Goal: Check status: Check status

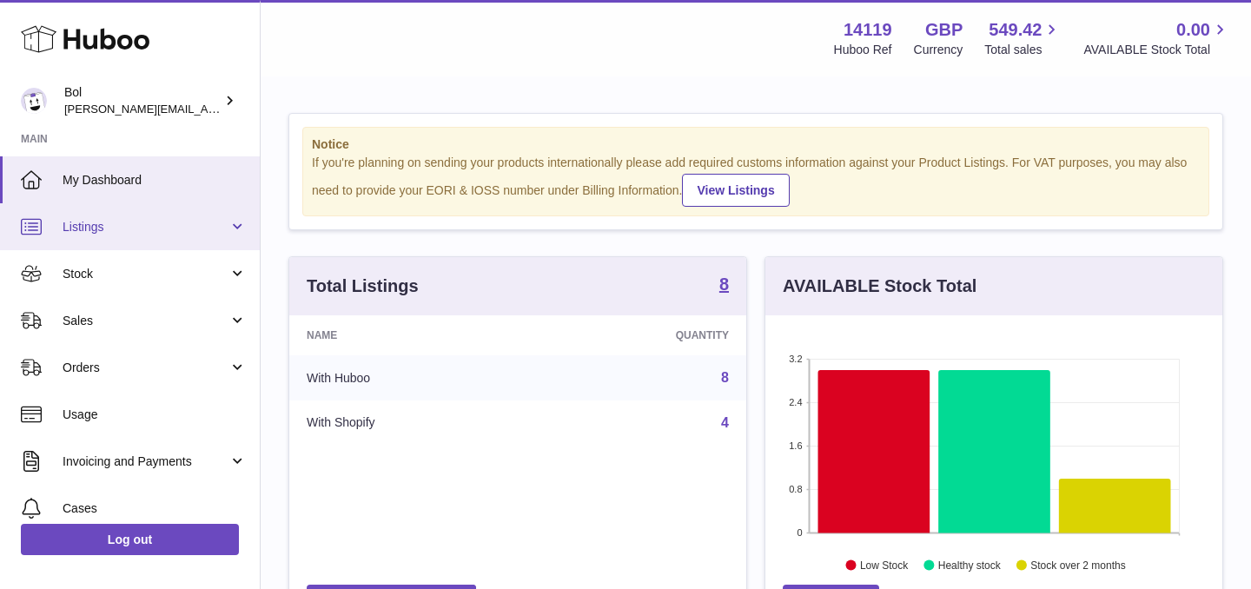
scroll to position [153, 0]
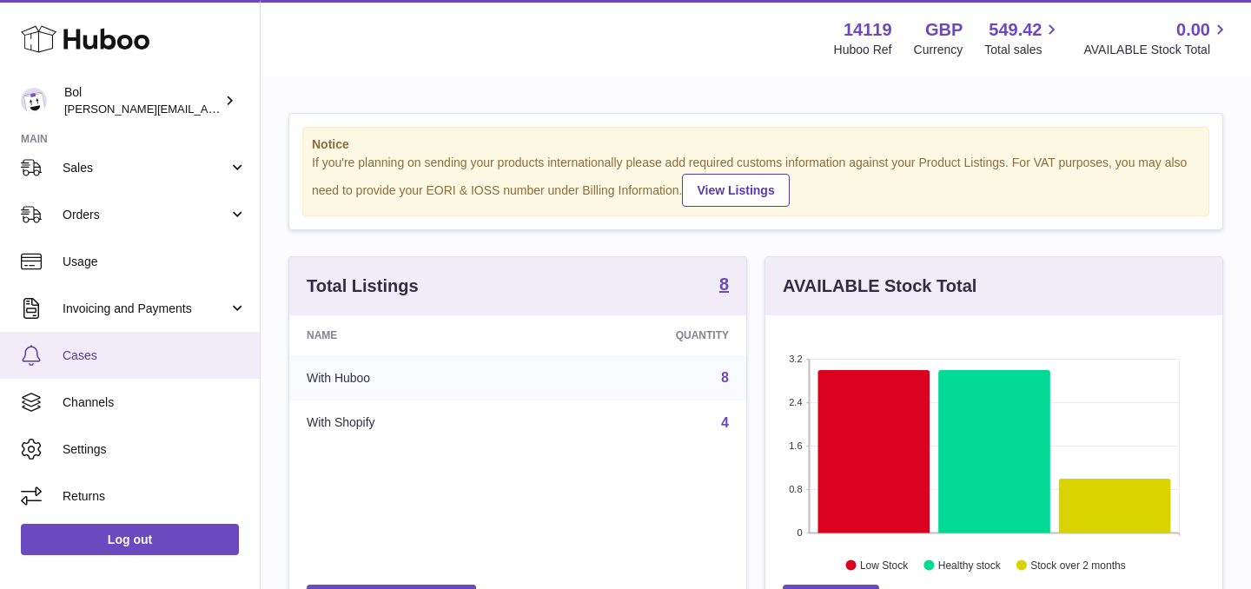
click at [124, 356] on span "Cases" at bounding box center [155, 355] width 184 height 17
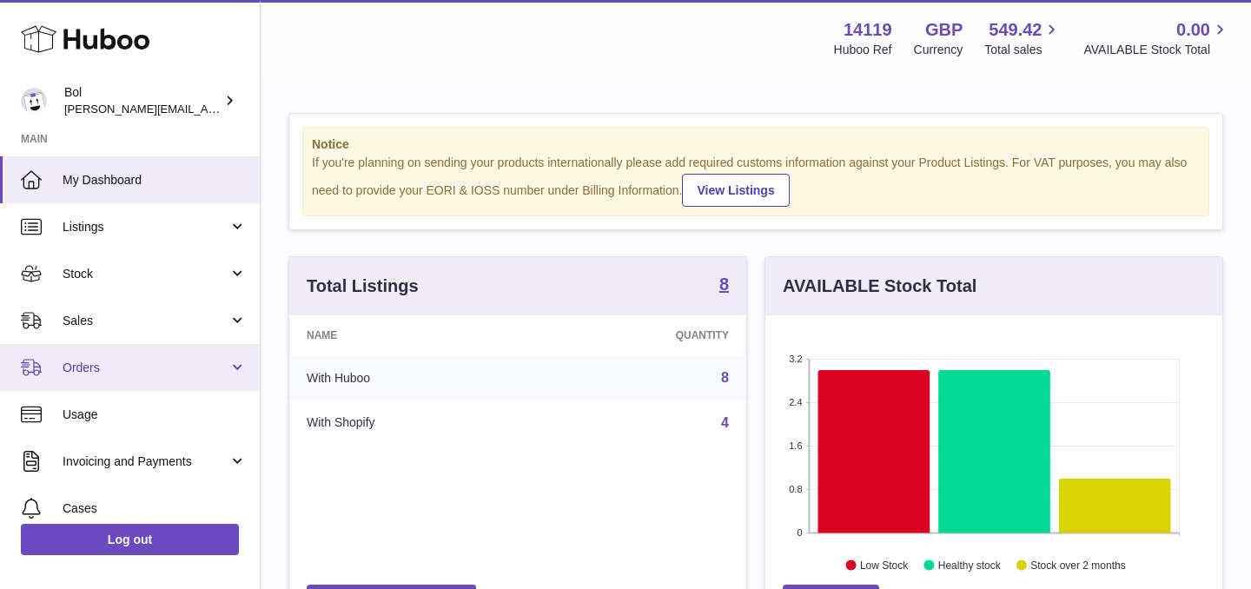
scroll to position [271, 457]
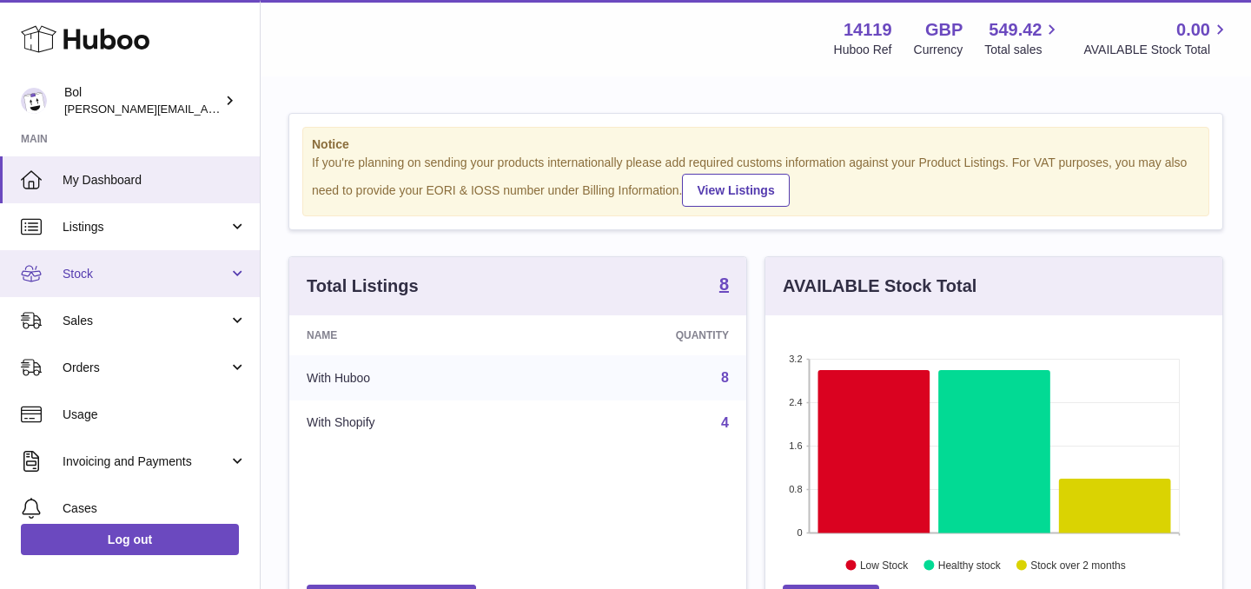
click at [103, 268] on span "Stock" at bounding box center [146, 274] width 166 height 17
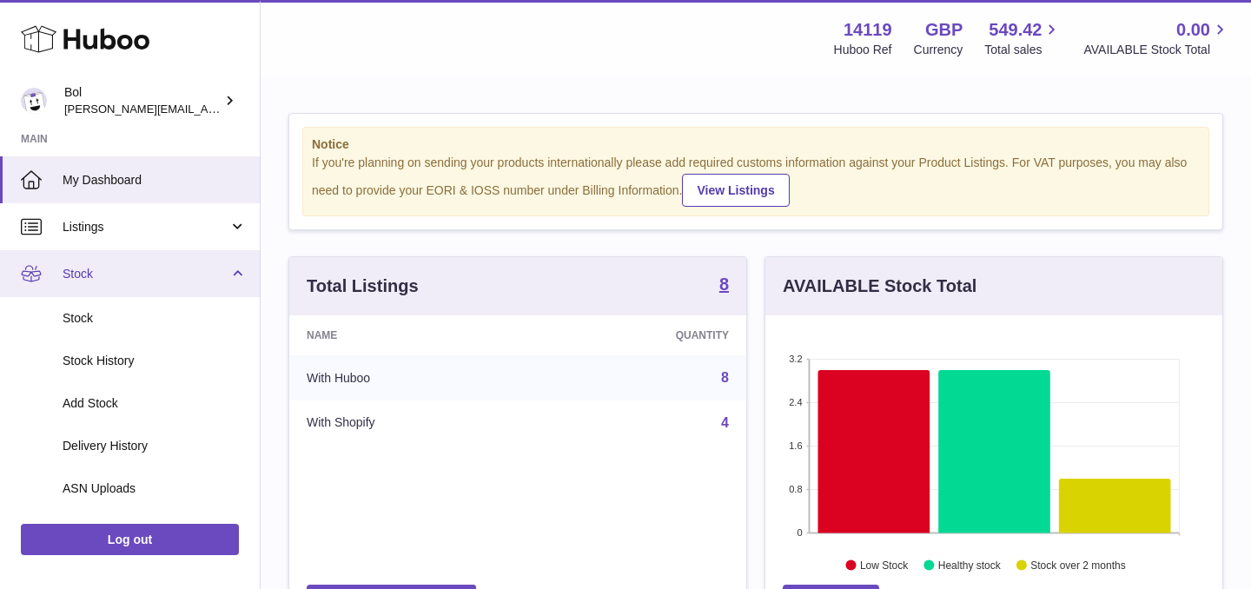
click at [103, 268] on span "Stock" at bounding box center [146, 274] width 166 height 17
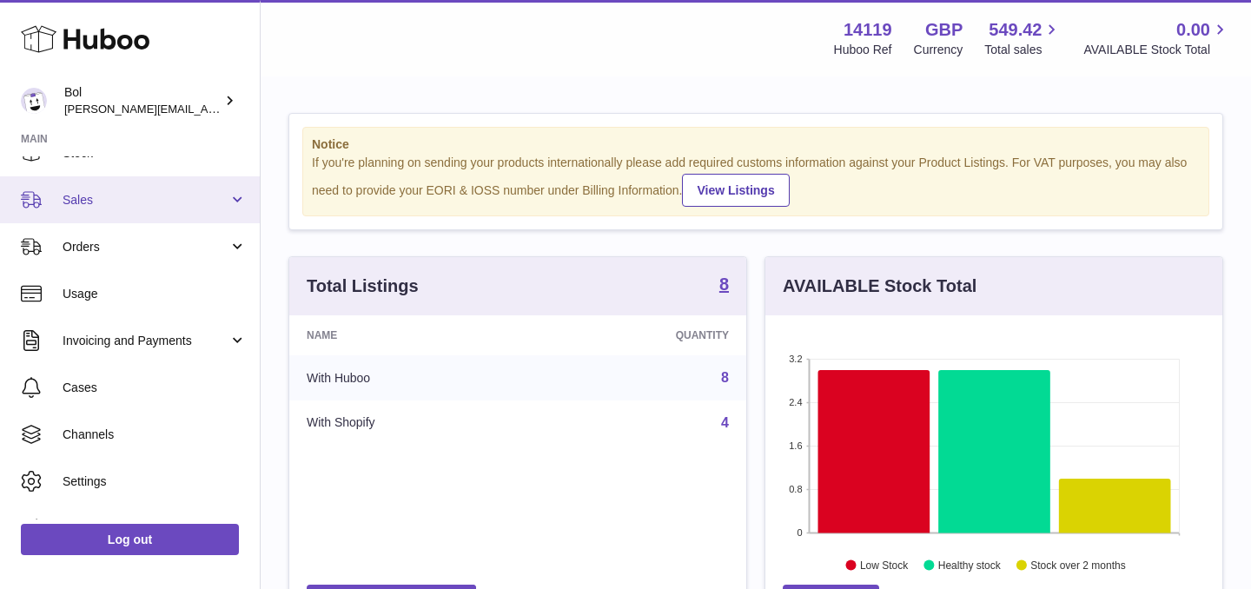
scroll to position [95, 0]
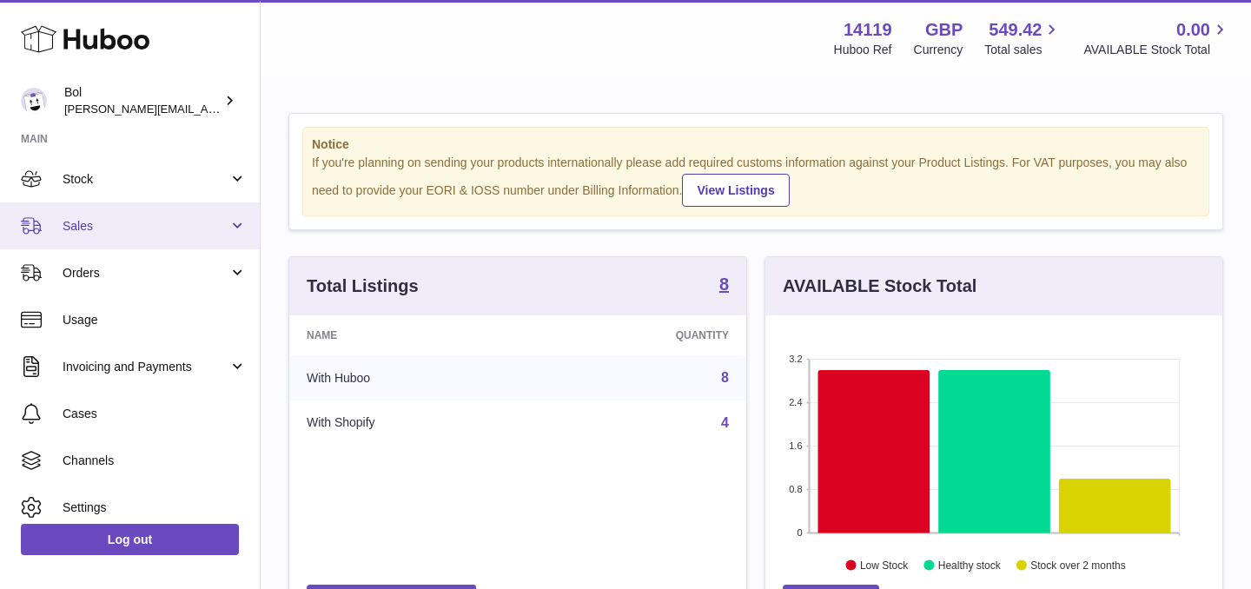
click at [103, 193] on link "Stock" at bounding box center [130, 178] width 260 height 47
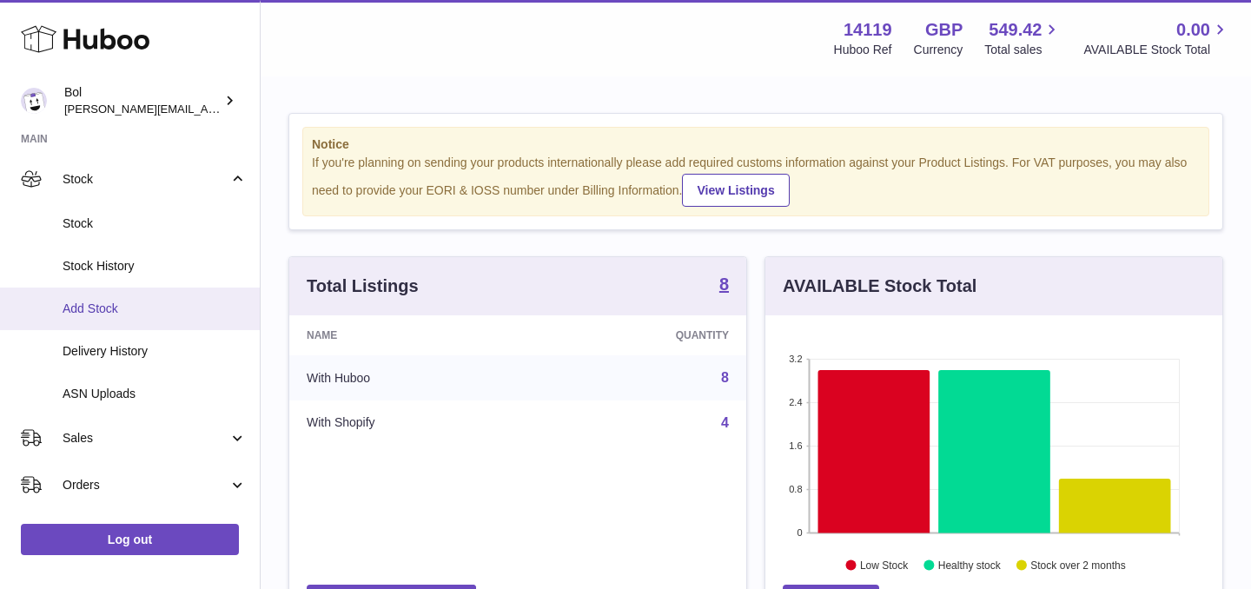
click at [115, 328] on link "Add Stock" at bounding box center [130, 309] width 260 height 43
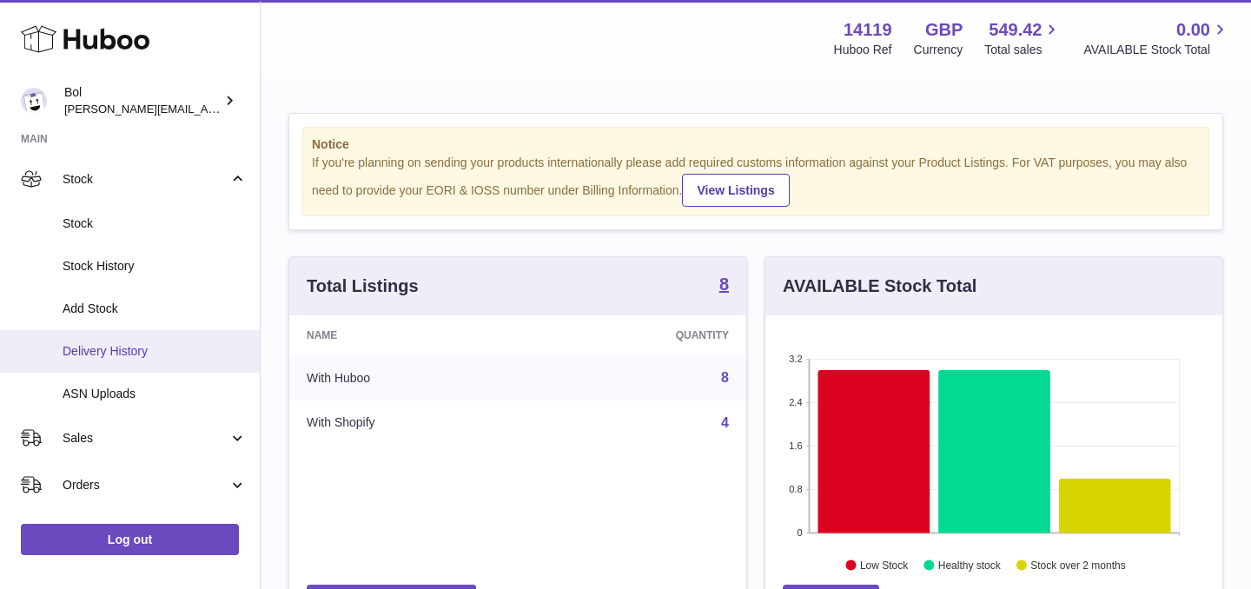
click at [118, 355] on span "Delivery History" at bounding box center [155, 351] width 184 height 17
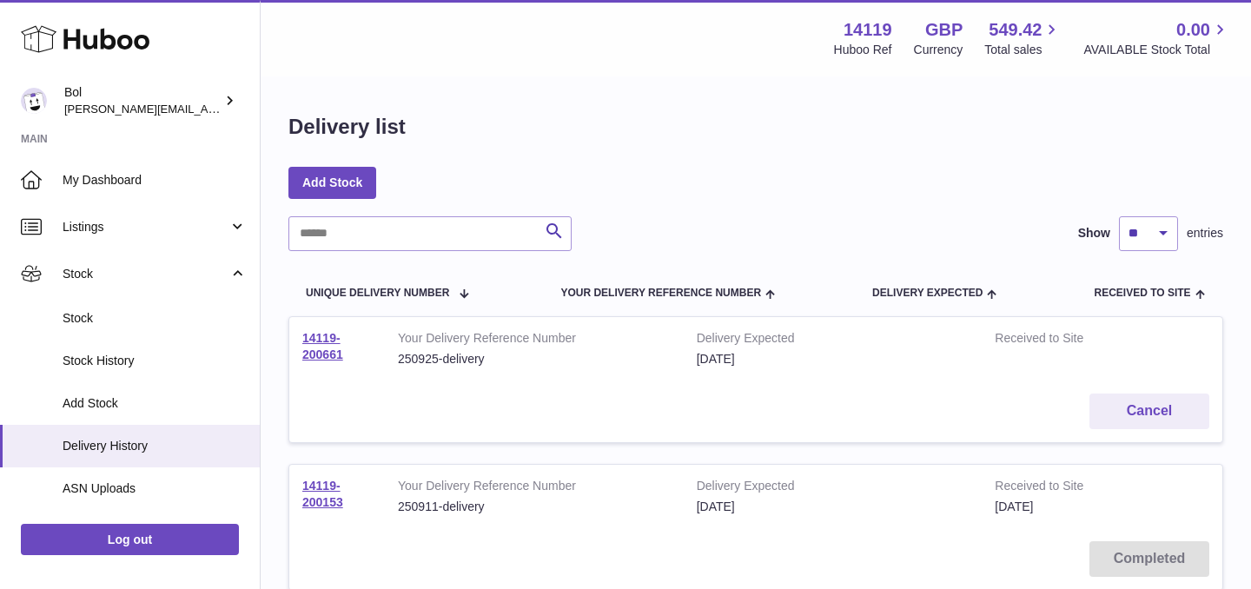
click at [480, 372] on td "Your Delivery Reference Number 250925-delivery" at bounding box center [534, 348] width 299 height 63
drag, startPoint x: 380, startPoint y: 368, endPoint x: 294, endPoint y: 341, distance: 90.1
click at [294, 341] on td "14119-200661" at bounding box center [337, 348] width 96 height 63
copy link "14119-200661"
